Goal: Answer question/provide support: Answer question/provide support

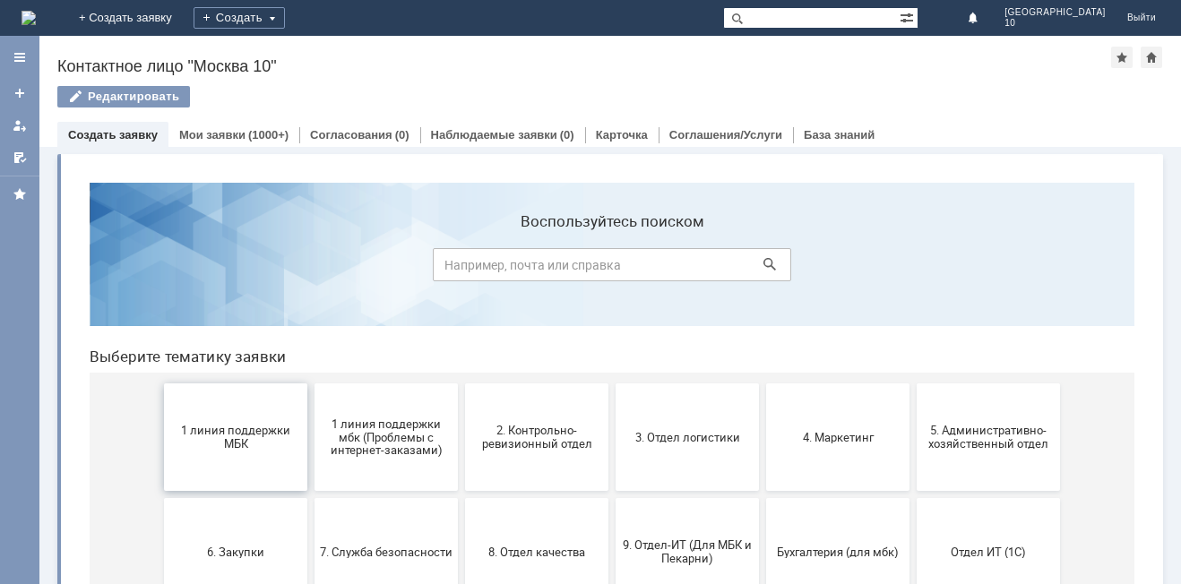
click at [219, 446] on span "1 линия поддержки МБК" at bounding box center [235, 437] width 133 height 27
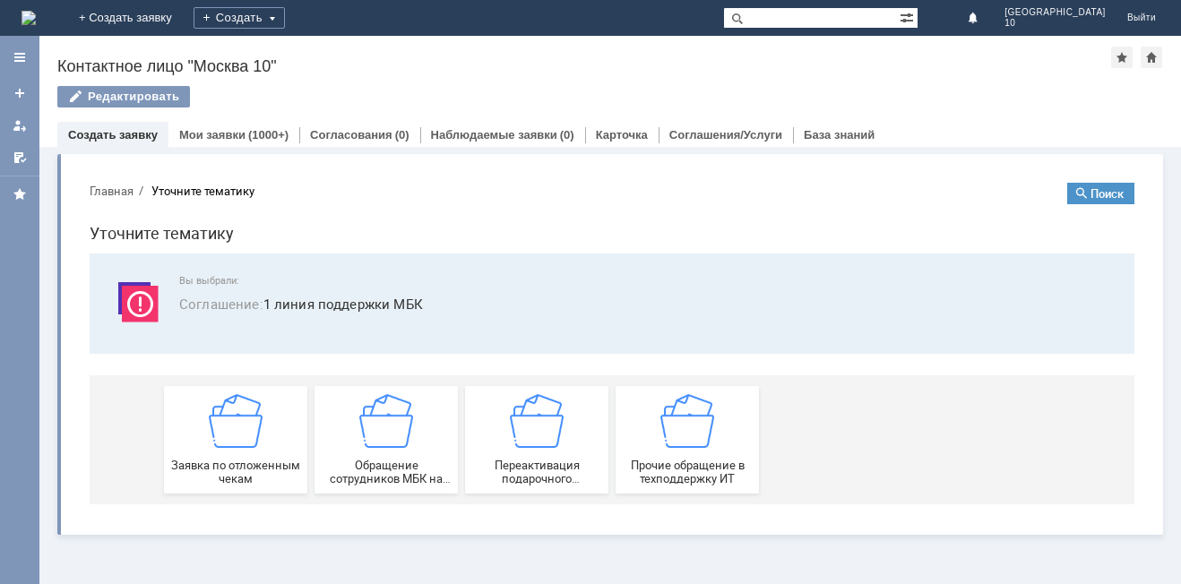
click at [219, 446] on img at bounding box center [236, 421] width 54 height 54
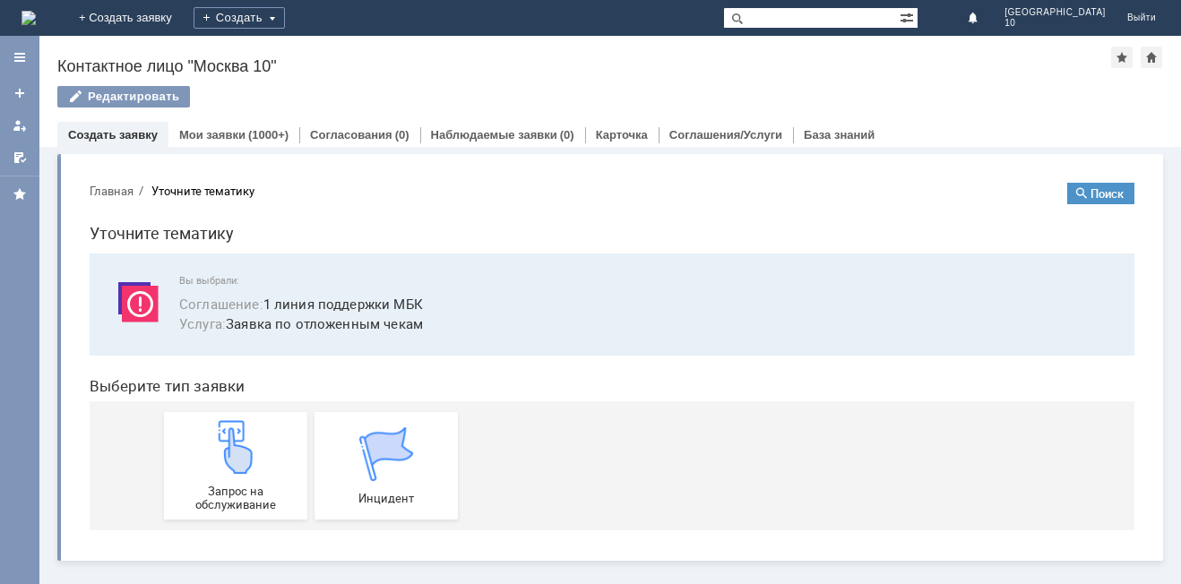
click at [219, 446] on img at bounding box center [236, 447] width 54 height 54
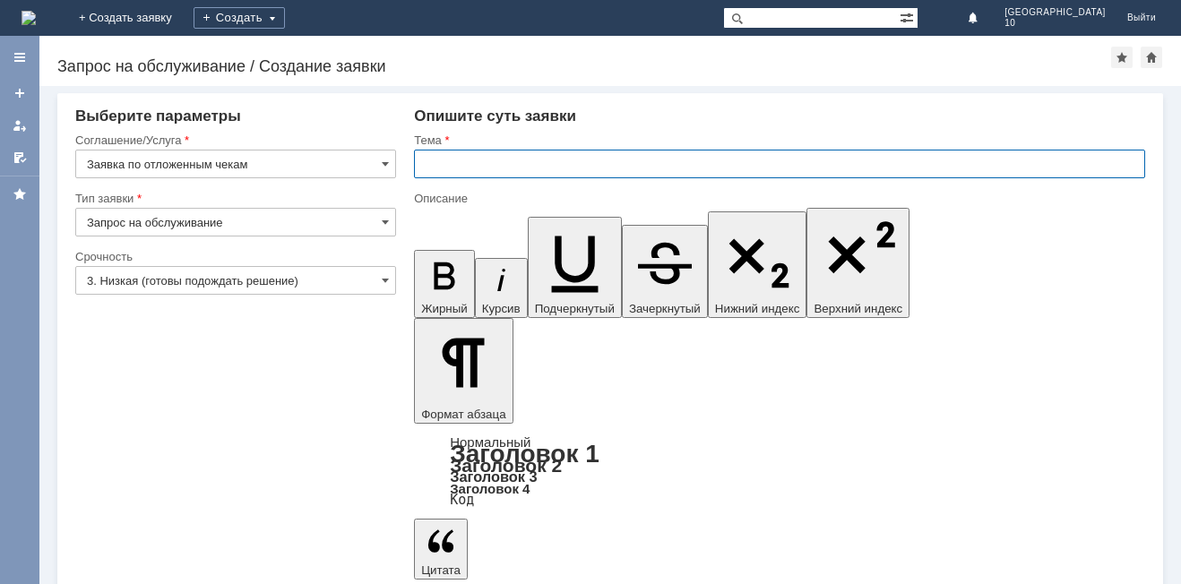
click at [449, 161] on input "text" at bounding box center [779, 164] width 731 height 29
type input "отложенные чеки"
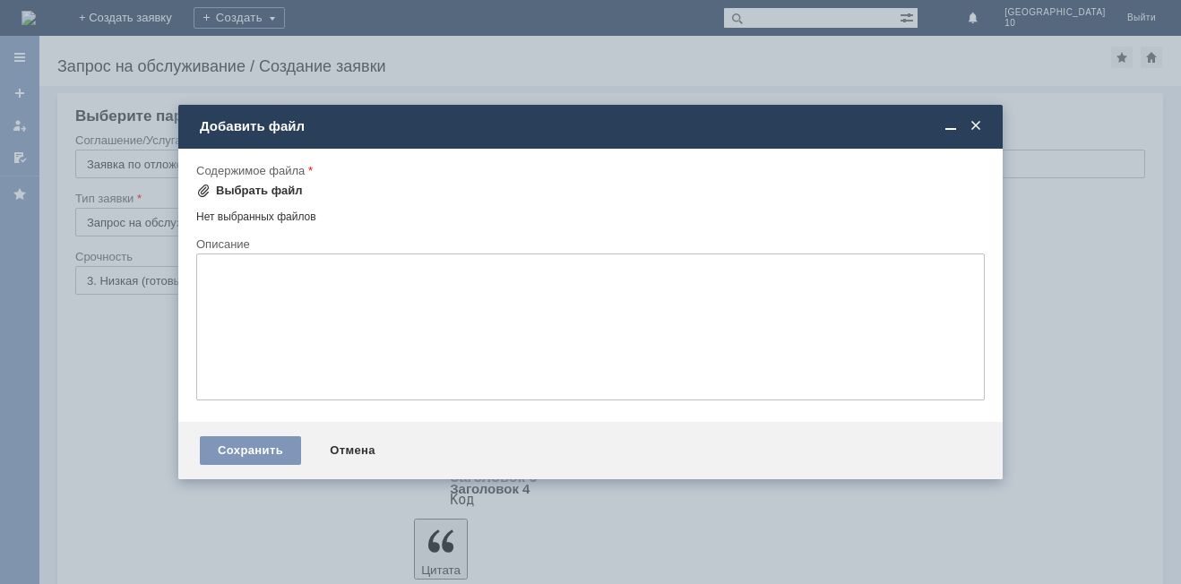
click at [291, 190] on div "Выбрать файл" at bounding box center [259, 191] width 87 height 14
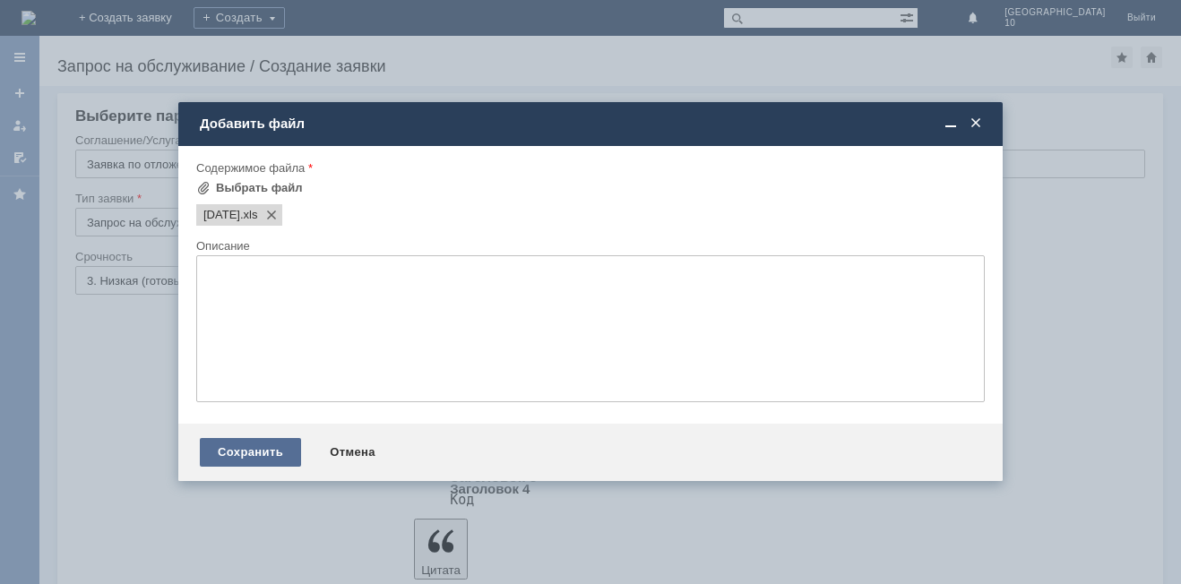
click at [227, 457] on div "Сохранить" at bounding box center [250, 452] width 101 height 29
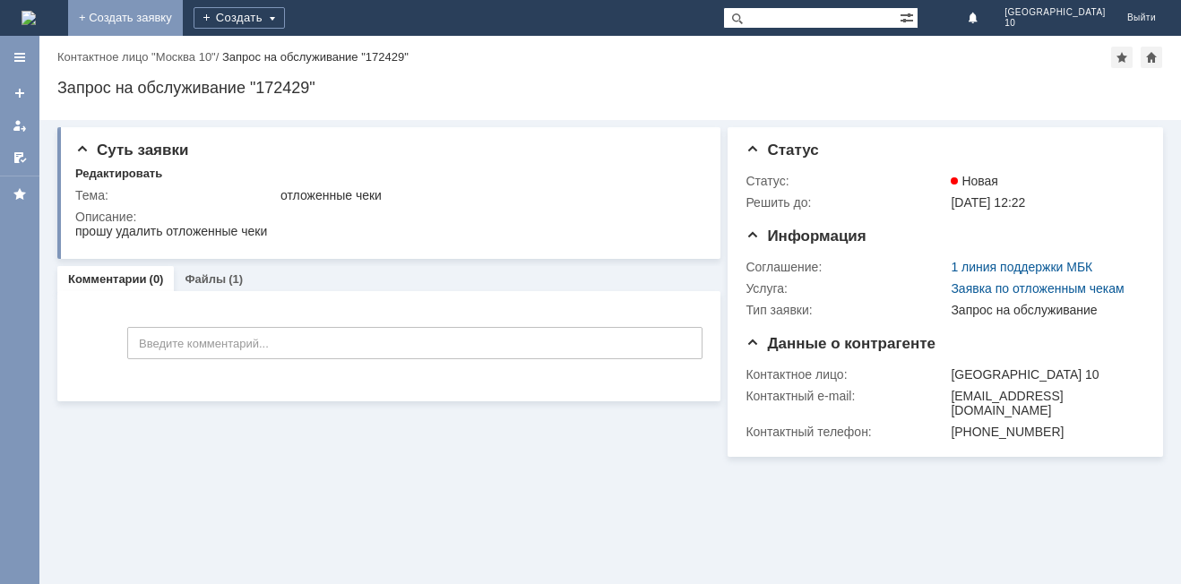
click at [183, 15] on link "+ Создать заявку" at bounding box center [125, 18] width 115 height 36
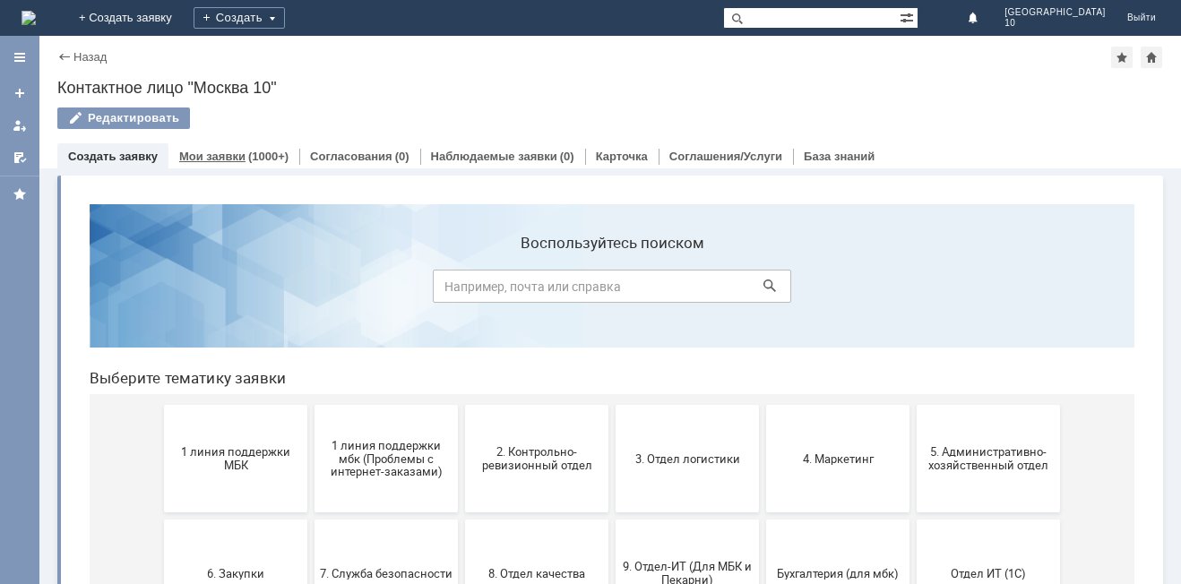
click at [222, 149] on div "Мои заявки (1000+)" at bounding box center [233, 156] width 131 height 26
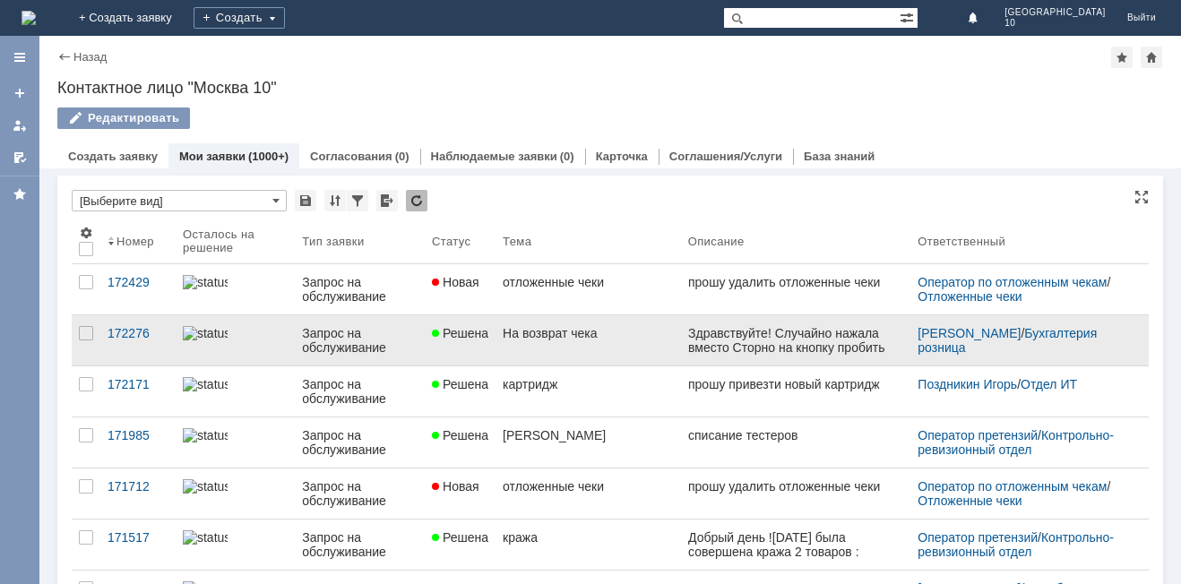
click at [611, 347] on link "На возврат чека" at bounding box center [588, 340] width 185 height 50
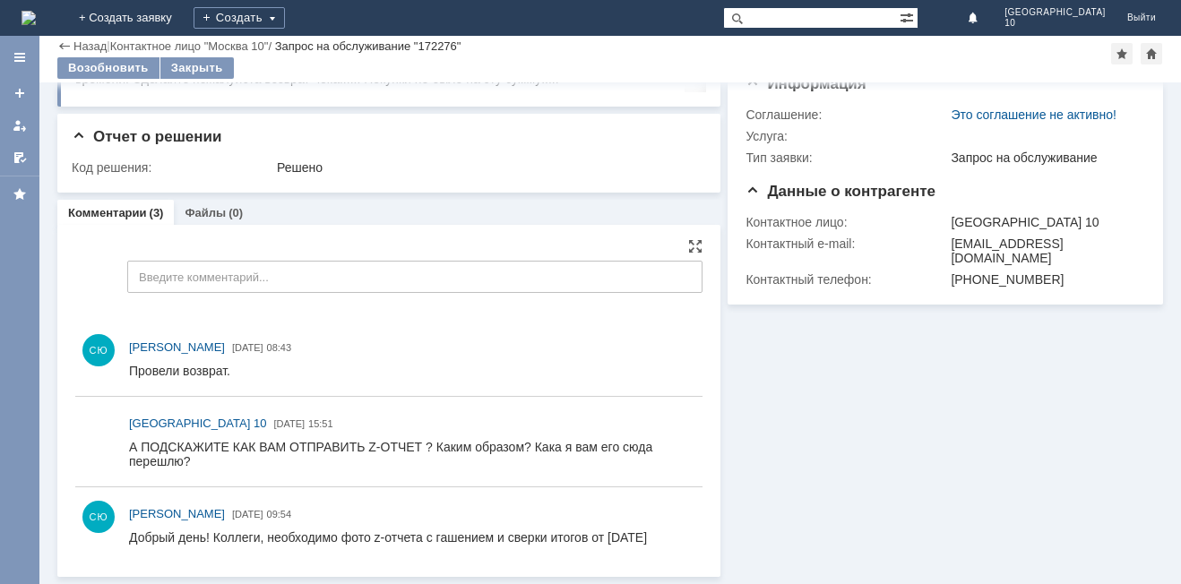
scroll to position [26, 0]
